Goal: Task Accomplishment & Management: Use online tool/utility

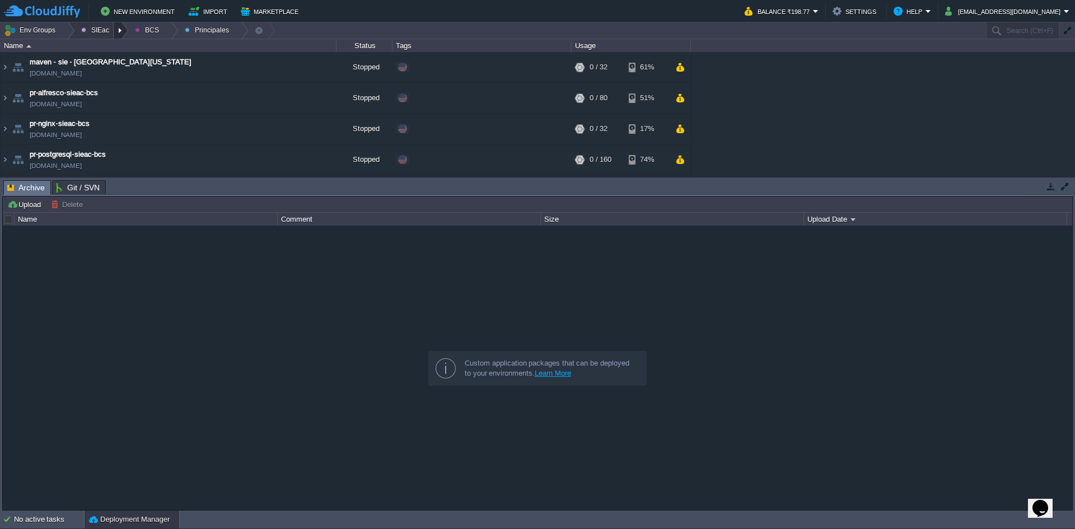
click at [116, 28] on div at bounding box center [121, 30] width 15 height 16
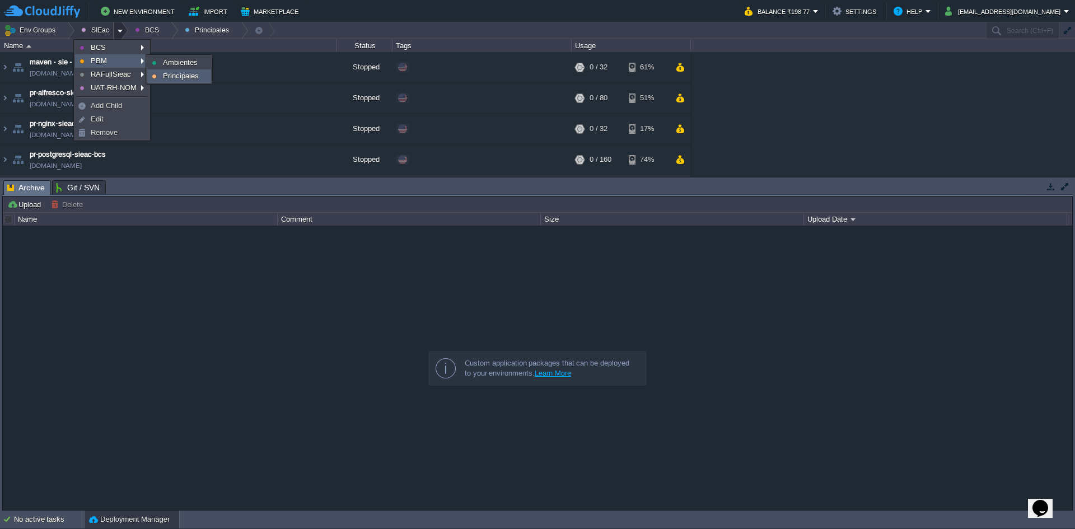
click at [168, 74] on span "Principales" at bounding box center [181, 76] width 36 height 8
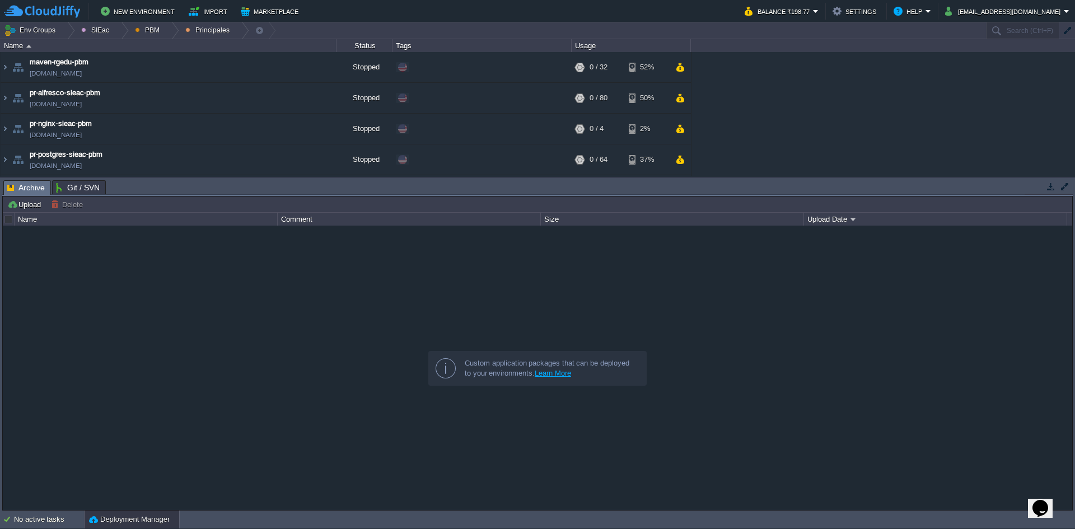
drag, startPoint x: 370, startPoint y: 188, endPoint x: 376, endPoint y: 209, distance: 22.5
drag, startPoint x: 376, startPoint y: 209, endPoint x: 375, endPoint y: 274, distance: 64.9
click at [375, 274] on div "Upload [PERSON_NAME] to ... Custom application packages that can be deployed to…" at bounding box center [537, 354] width 1069 height 314
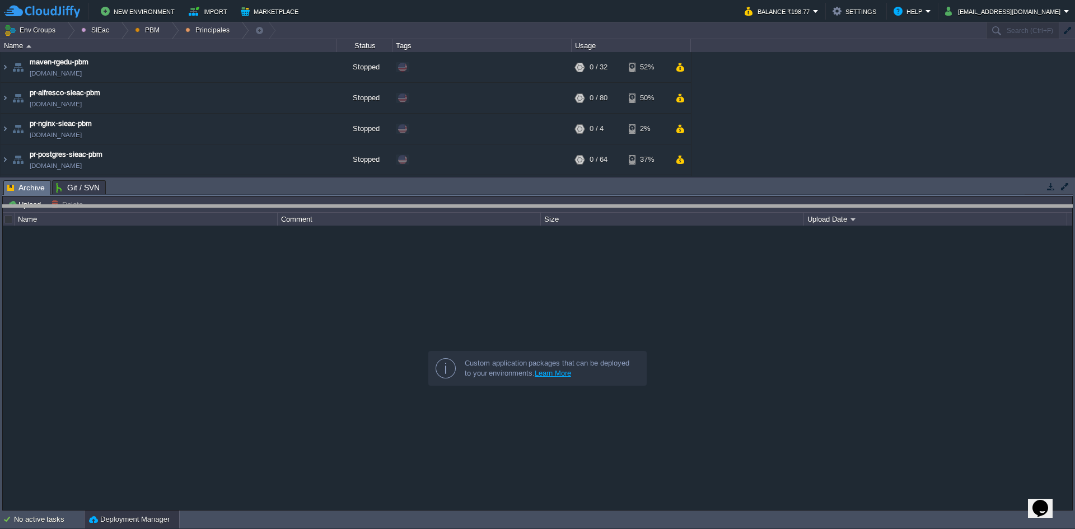
drag, startPoint x: 311, startPoint y: 190, endPoint x: 302, endPoint y: 300, distance: 109.5
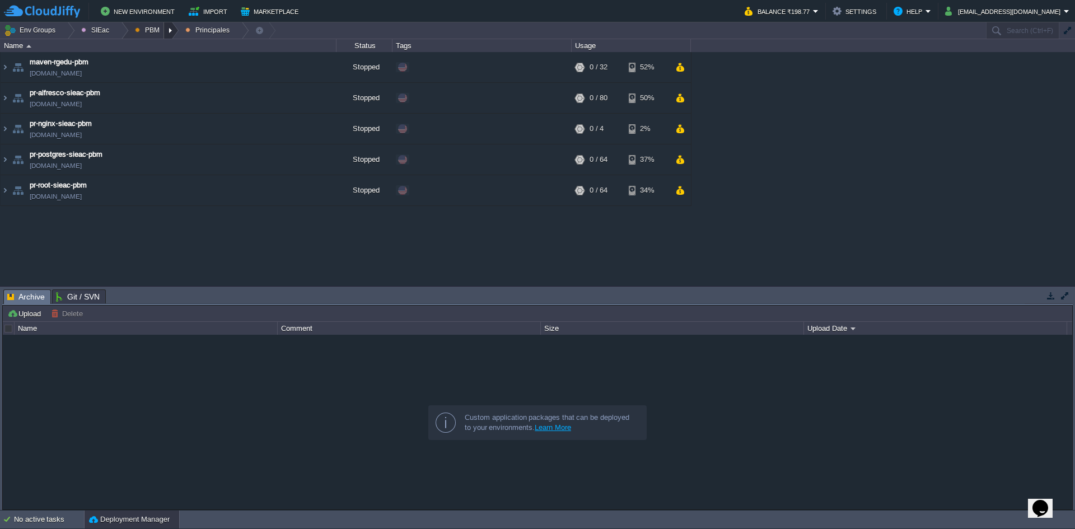
click at [169, 35] on div at bounding box center [171, 30] width 15 height 16
click at [163, 47] on span "Ambientes" at bounding box center [160, 47] width 35 height 8
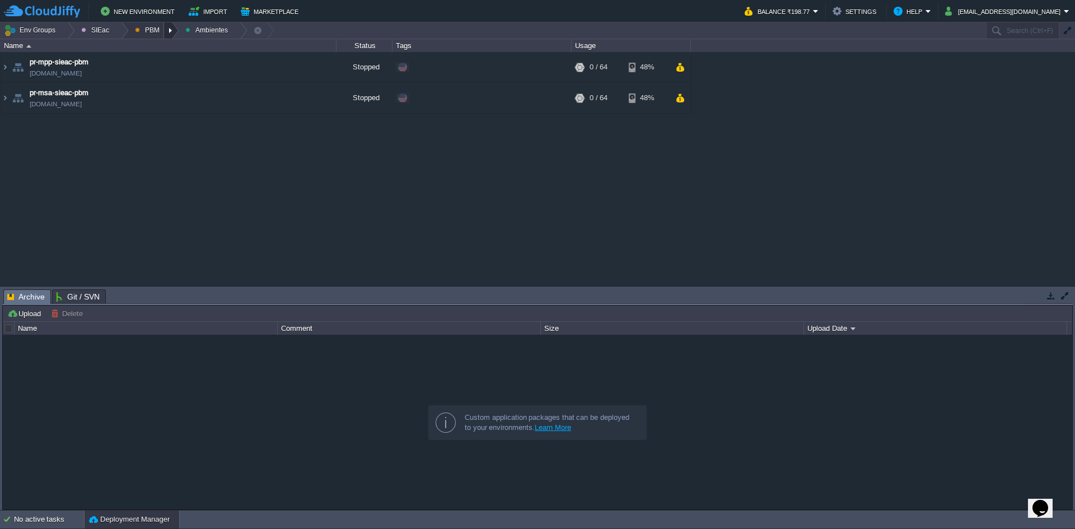
click at [165, 29] on div at bounding box center [171, 30] width 15 height 16
click at [162, 58] on span "Principales" at bounding box center [161, 61] width 36 height 8
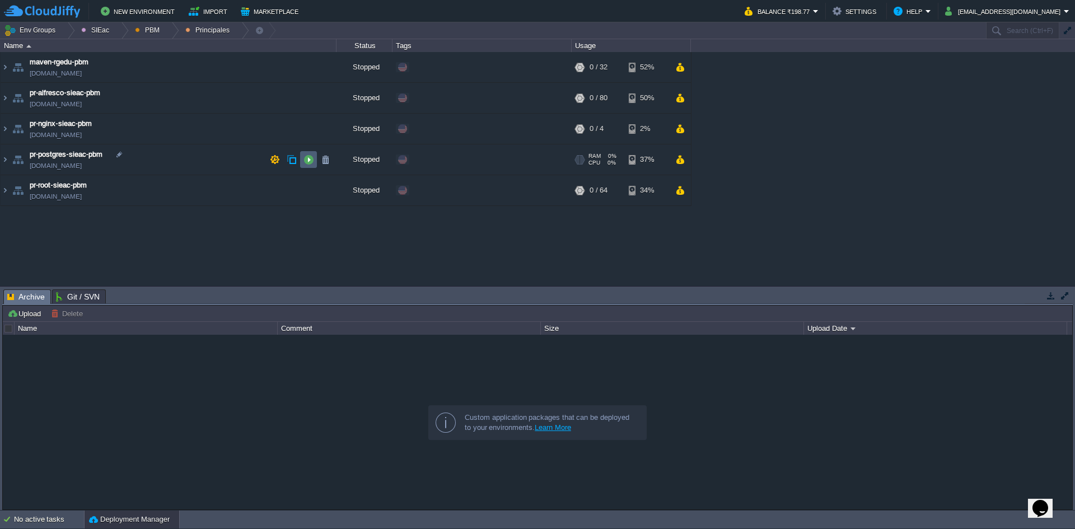
click at [306, 156] on button "button" at bounding box center [308, 160] width 10 height 10
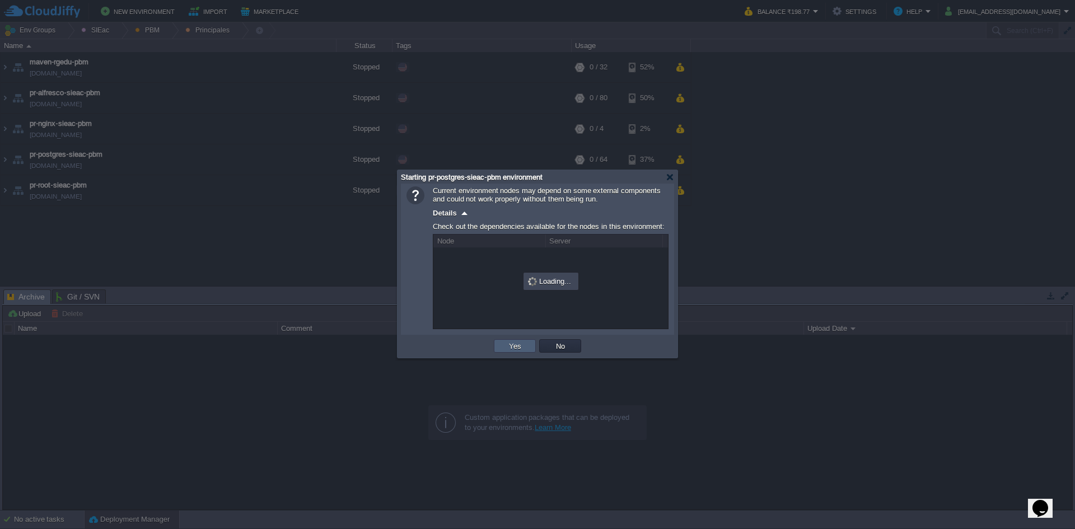
click at [520, 342] on td "Yes" at bounding box center [515, 345] width 42 height 13
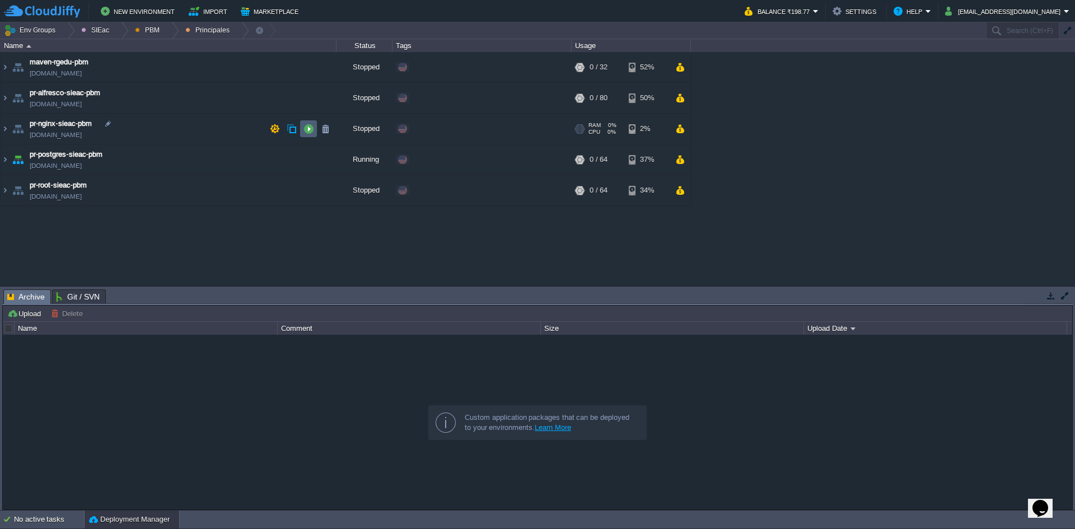
click at [314, 133] on td at bounding box center [308, 128] width 17 height 17
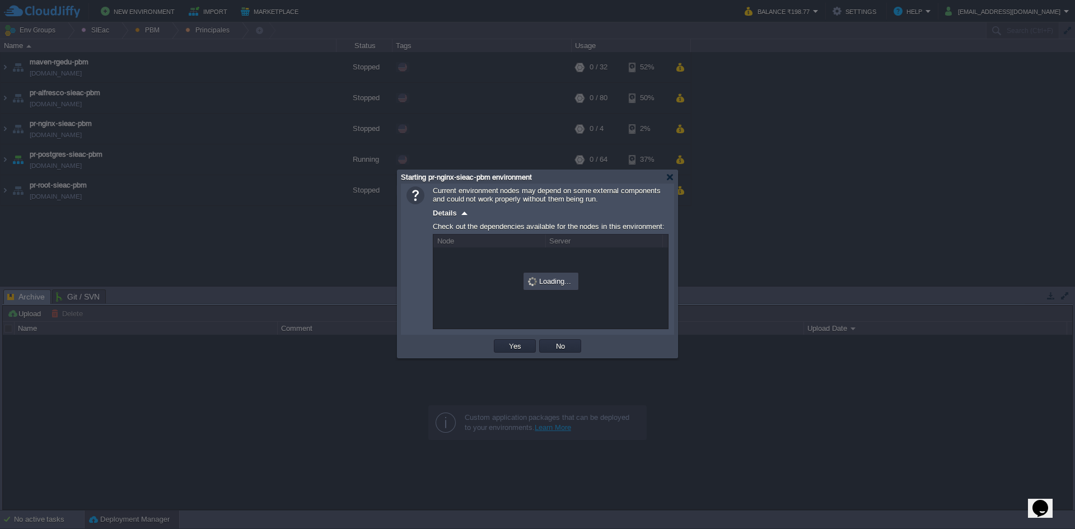
click at [517, 337] on div "OK Yes No Cancel" at bounding box center [537, 346] width 273 height 23
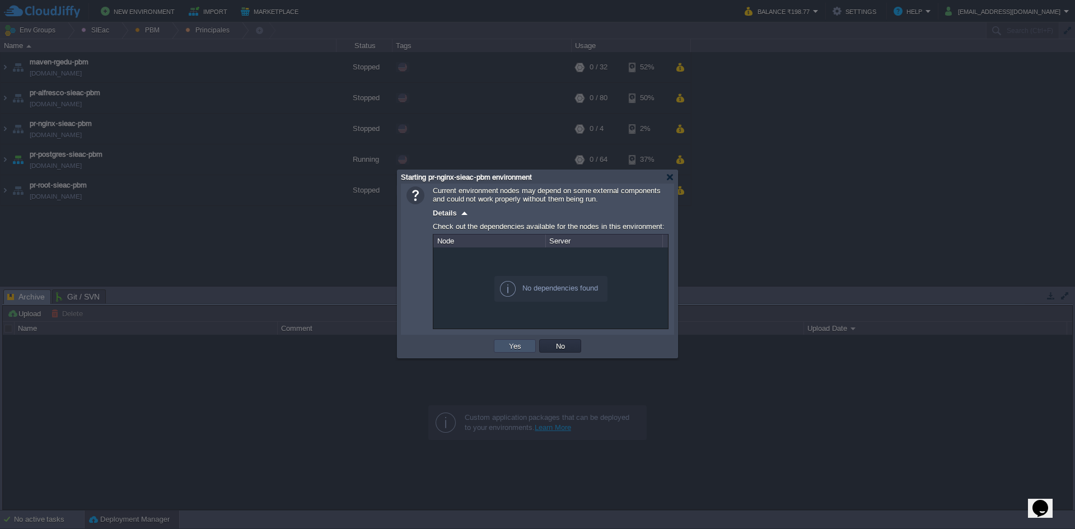
click at [515, 344] on button "Yes" at bounding box center [515, 346] width 19 height 10
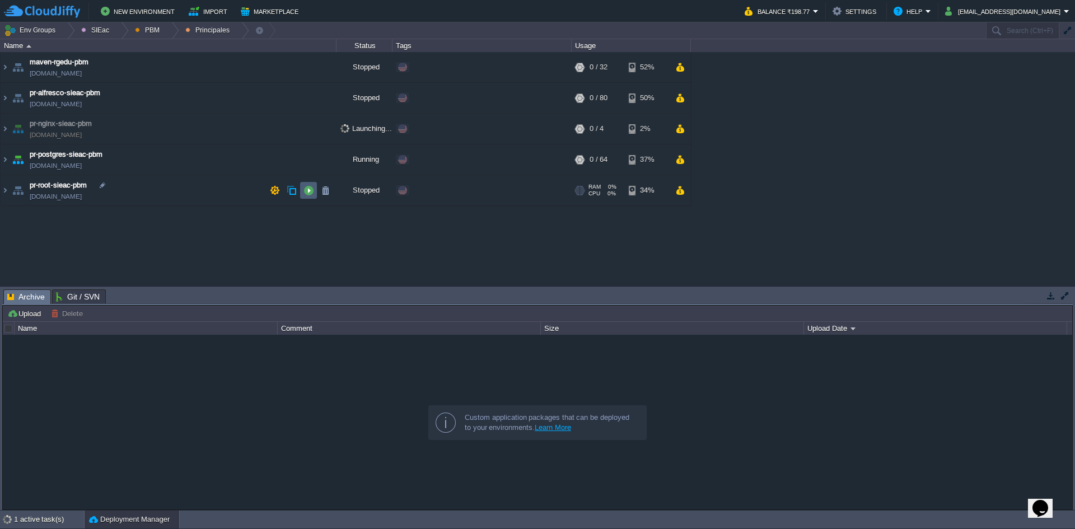
click at [307, 194] on button "button" at bounding box center [308, 190] width 10 height 10
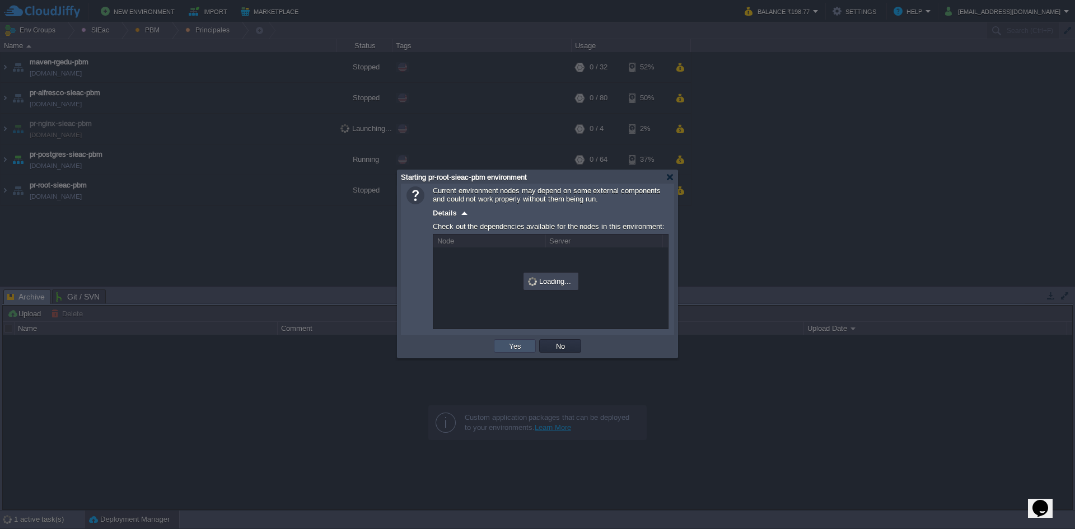
click at [512, 348] on button "Yes" at bounding box center [515, 346] width 19 height 10
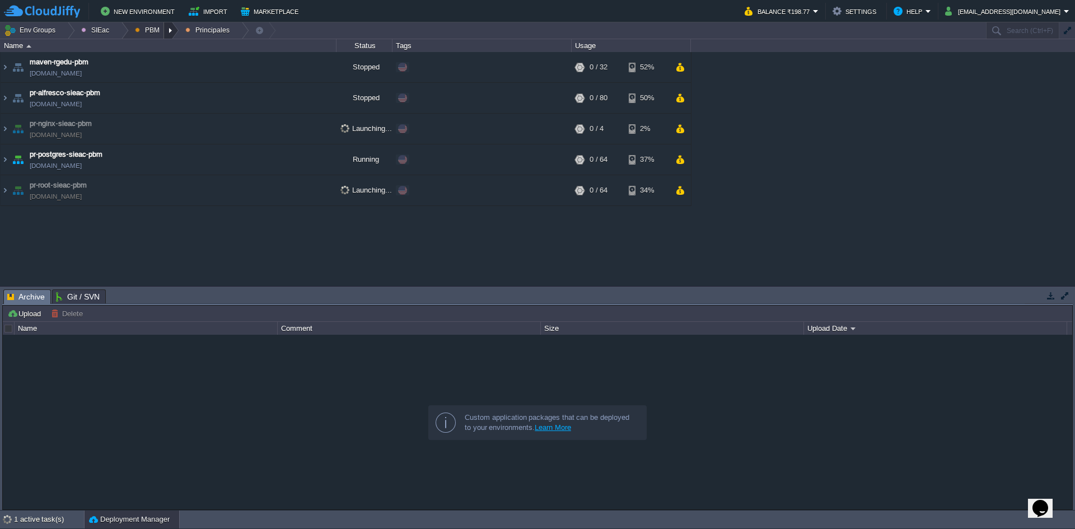
click at [164, 36] on div at bounding box center [171, 30] width 15 height 16
click at [163, 59] on span "Principales" at bounding box center [161, 61] width 36 height 8
click at [169, 35] on div at bounding box center [171, 30] width 15 height 16
click at [170, 53] on link "Ambientes" at bounding box center [159, 47] width 63 height 12
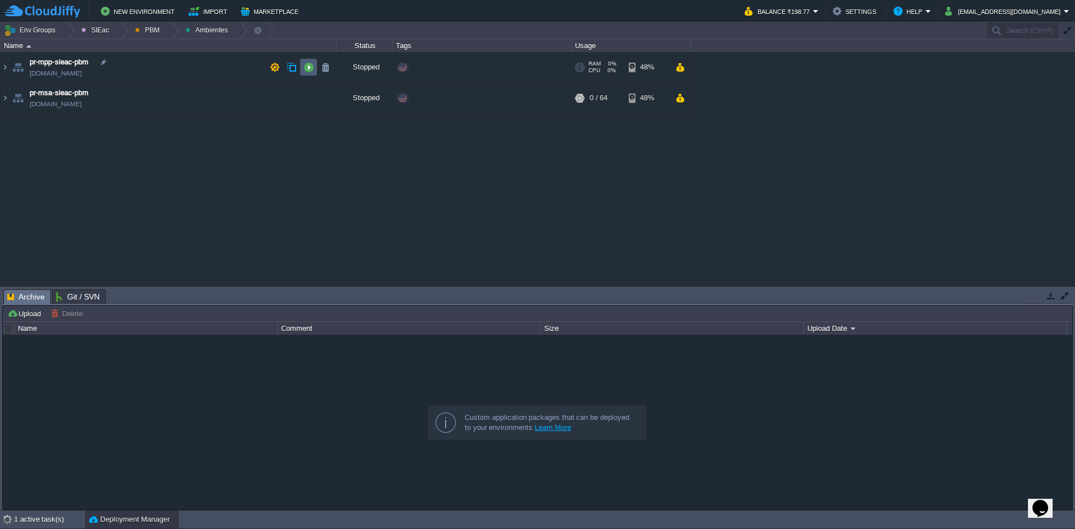
click at [305, 68] on button "button" at bounding box center [308, 67] width 10 height 10
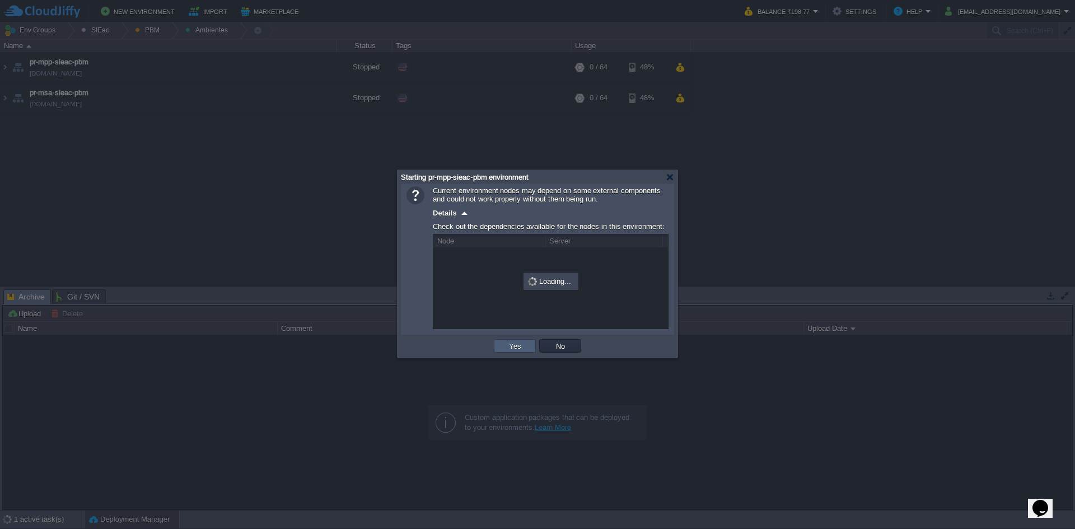
click at [506, 347] on td "Yes" at bounding box center [515, 345] width 42 height 13
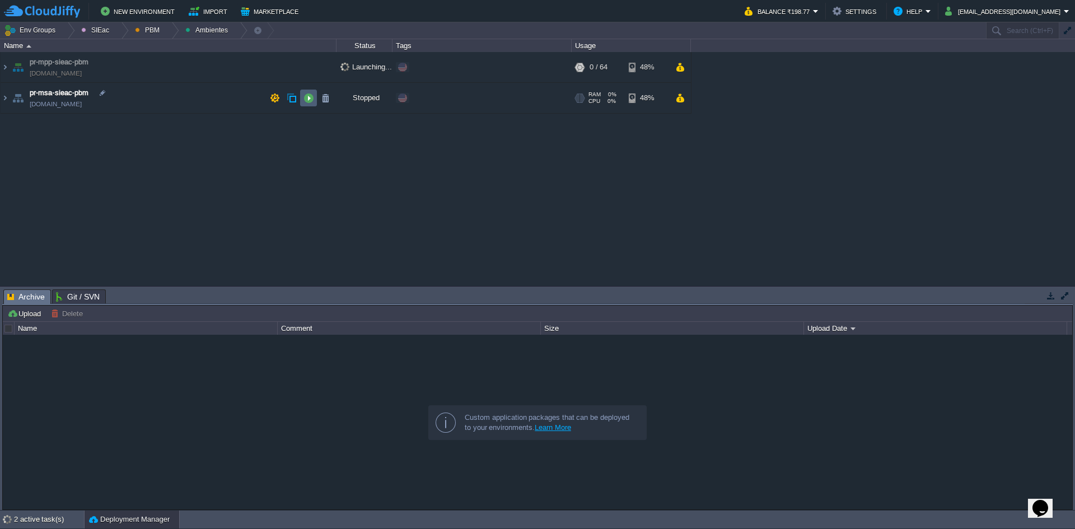
click at [307, 105] on td at bounding box center [308, 98] width 17 height 17
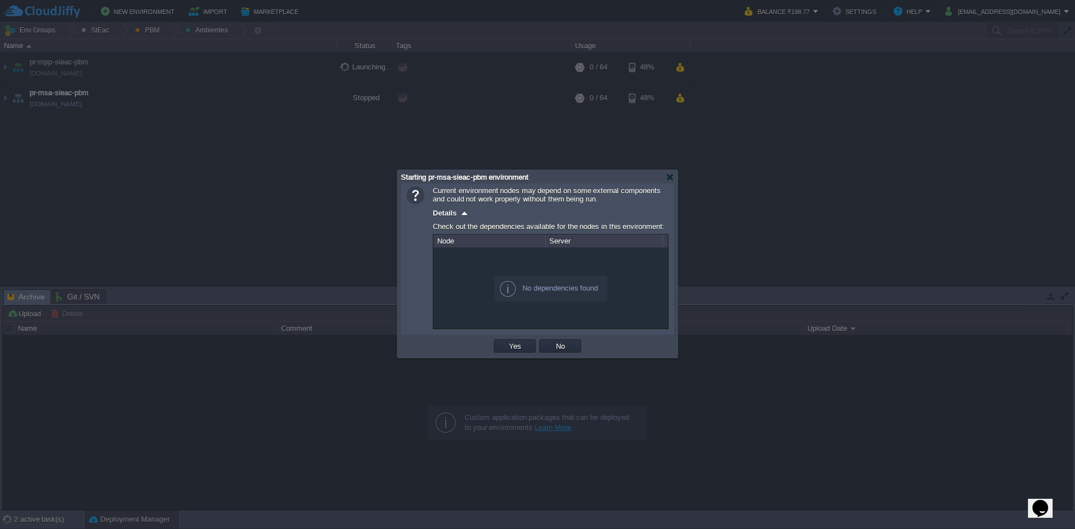
click at [525, 340] on td "Yes" at bounding box center [514, 346] width 45 height 17
click at [525, 343] on td "Yes" at bounding box center [515, 345] width 42 height 13
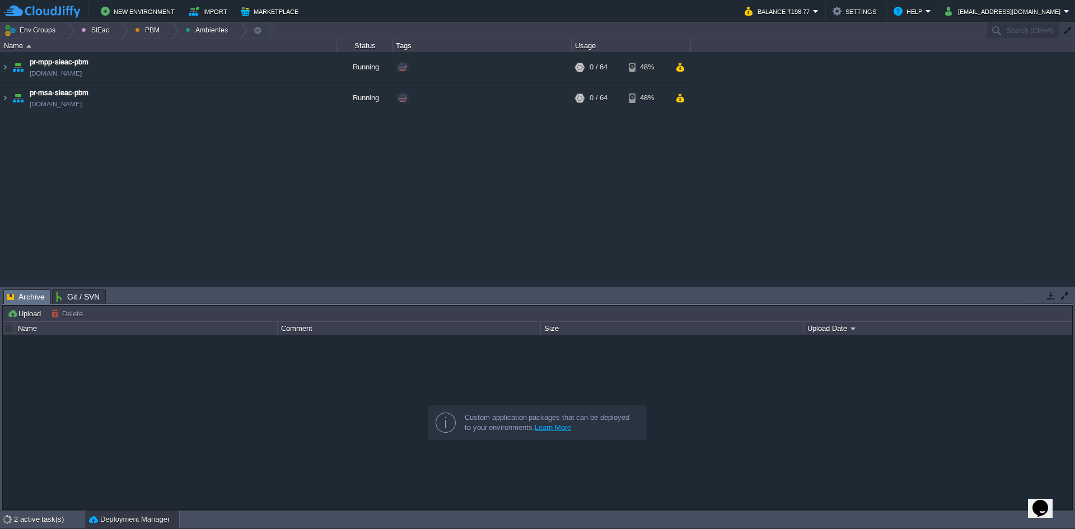
click at [576, 149] on div "maven - sie - [GEOGRAPHIC_DATA][US_STATE] [DOMAIN_NAME] Stopped Edit RAM 0% CPU…" at bounding box center [537, 168] width 1075 height 233
click at [174, 31] on div at bounding box center [171, 30] width 15 height 16
click at [168, 54] on li "Principales" at bounding box center [159, 60] width 64 height 13
